Goal: Check status: Check status

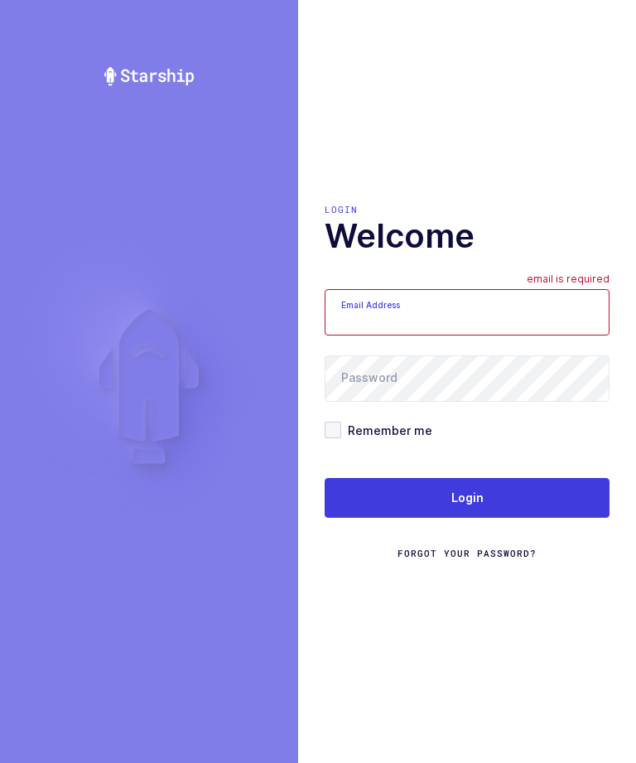
click at [499, 328] on input "Email Address" at bounding box center [467, 312] width 285 height 46
type input "[EMAIL_ADDRESS][DOMAIN_NAME]"
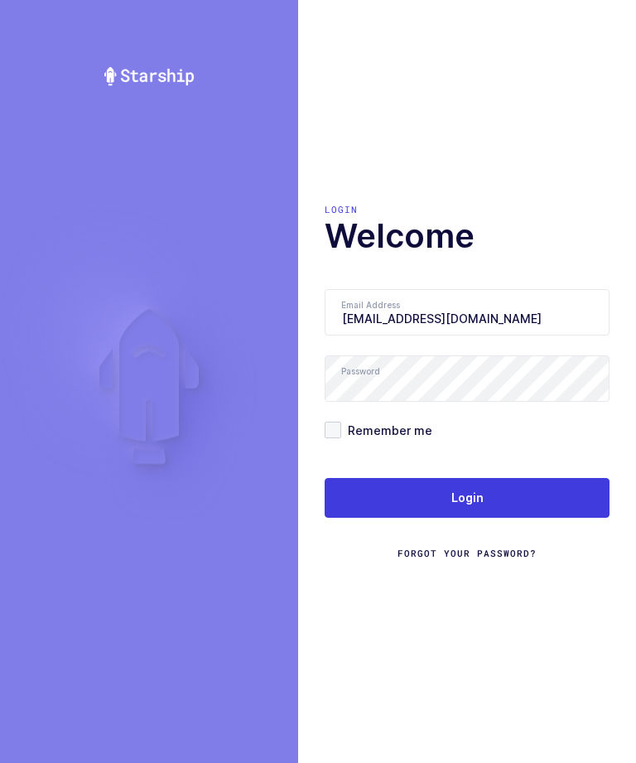
click at [492, 514] on button "Login" at bounding box center [467, 498] width 285 height 40
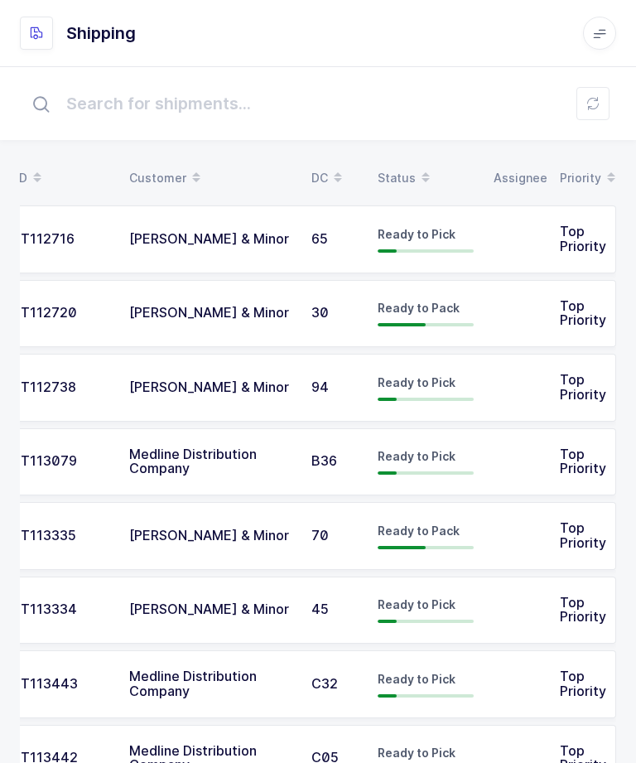
scroll to position [0, 43]
click at [553, 311] on td "Top Priority" at bounding box center [583, 314] width 66 height 68
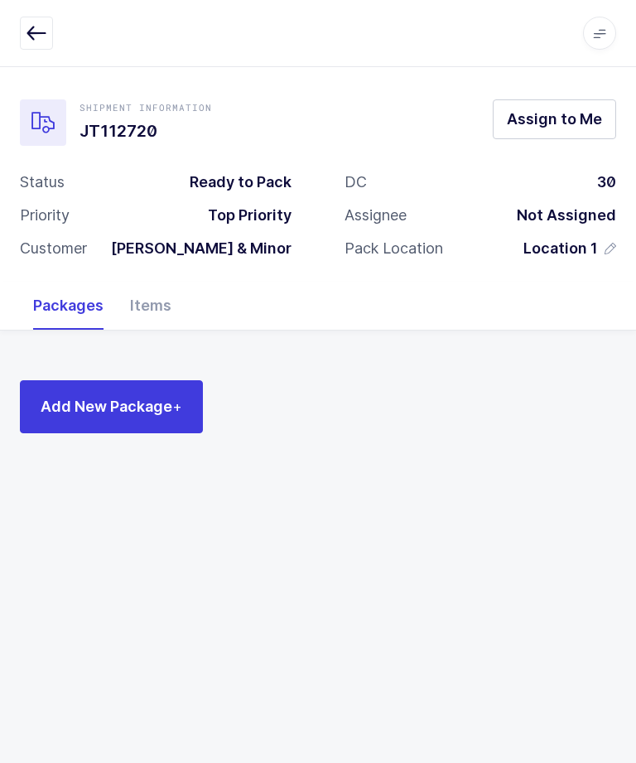
click at [173, 317] on div "Items" at bounding box center [151, 306] width 68 height 48
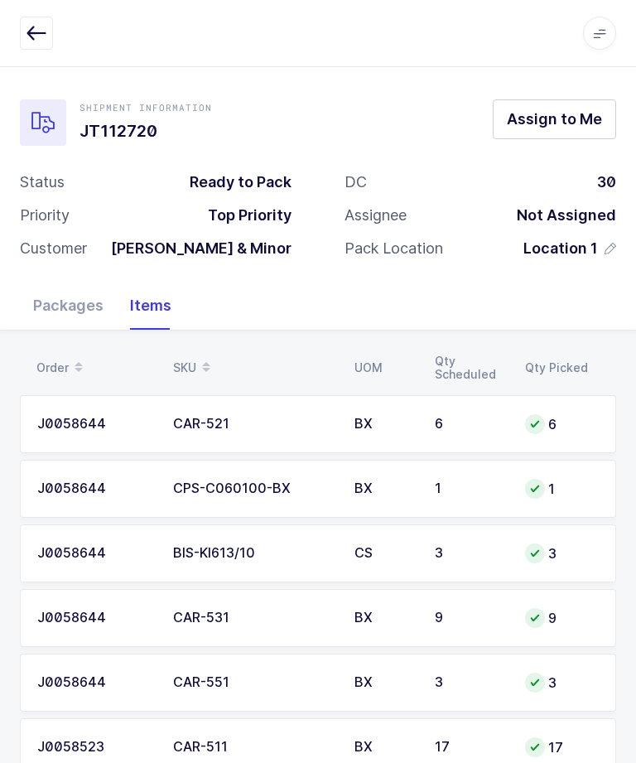
click at [501, 589] on td "9" at bounding box center [470, 618] width 90 height 58
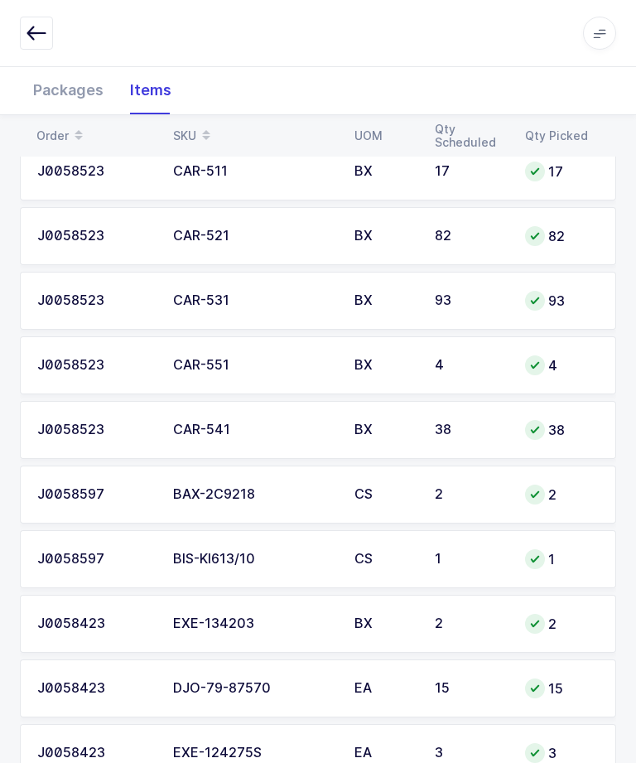
scroll to position [641, 0]
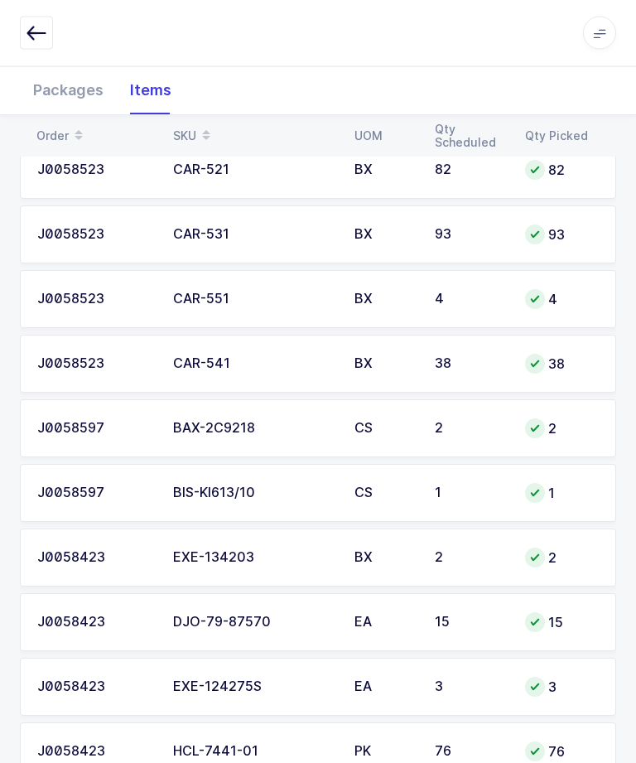
click at [41, 36] on icon "button" at bounding box center [37, 33] width 20 height 20
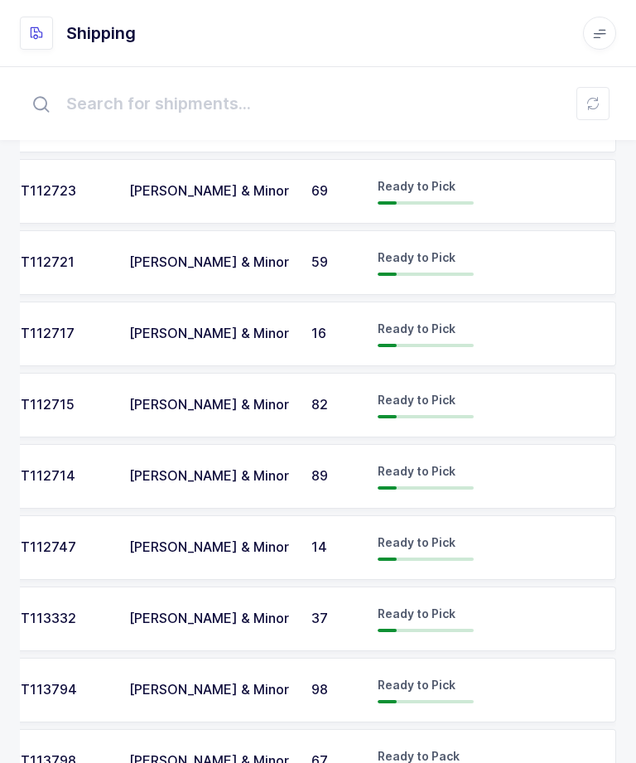
scroll to position [1359, 0]
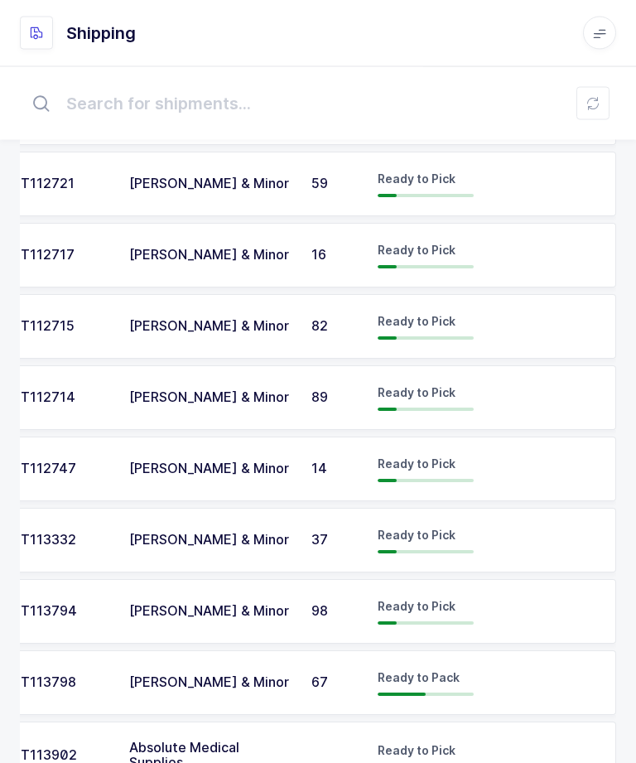
click at [521, 587] on td at bounding box center [517, 612] width 66 height 65
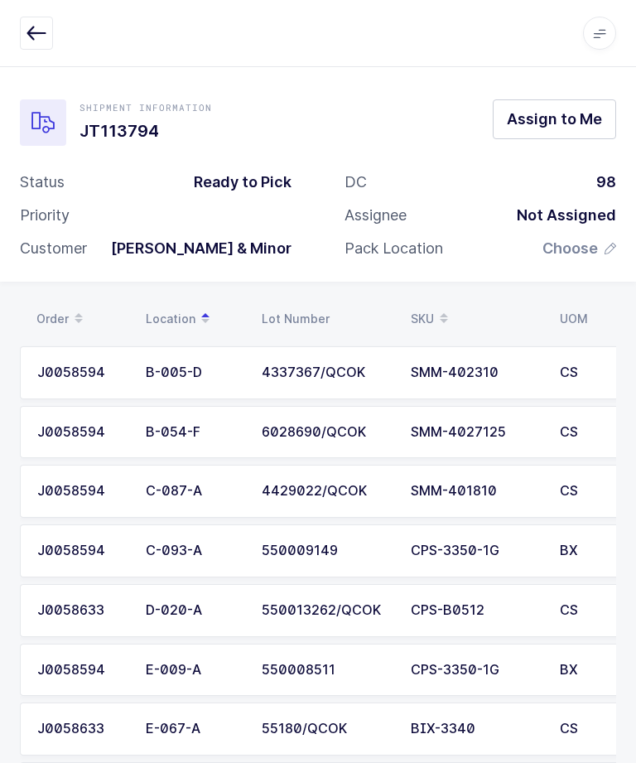
click at [45, 19] on button "button" at bounding box center [36, 33] width 33 height 33
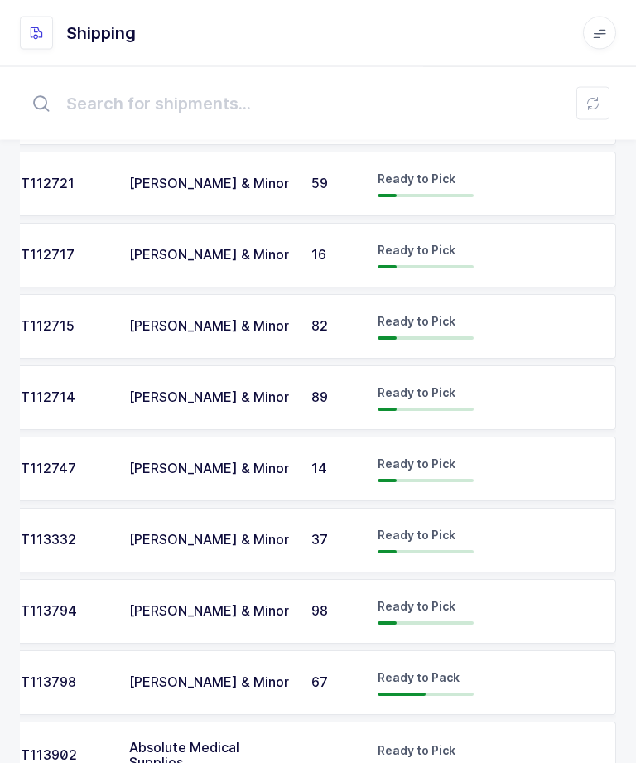
scroll to position [0, 43]
